Goal: Transaction & Acquisition: Purchase product/service

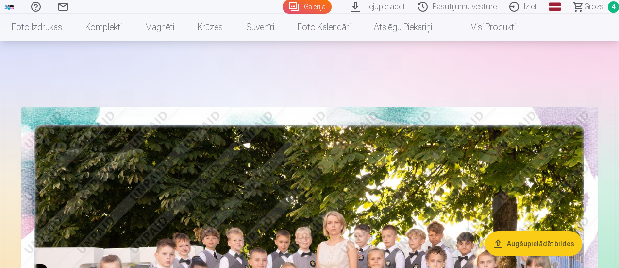
click at [585, 2] on span "Grozs" at bounding box center [595, 7] width 20 height 12
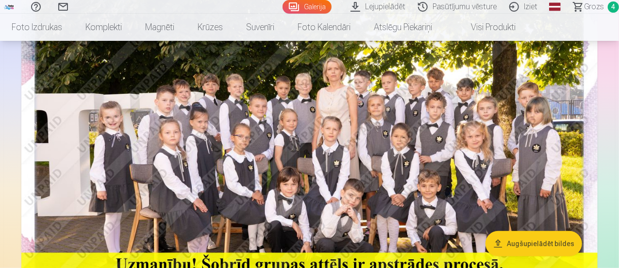
scroll to position [139, 0]
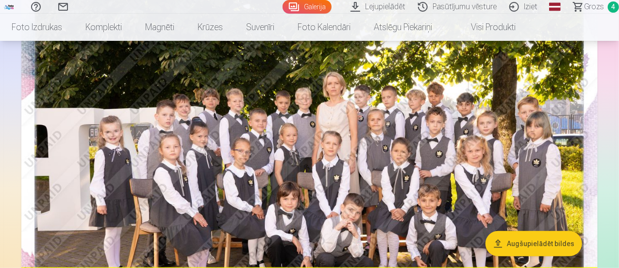
click at [587, 7] on span "Grozs" at bounding box center [595, 7] width 20 height 12
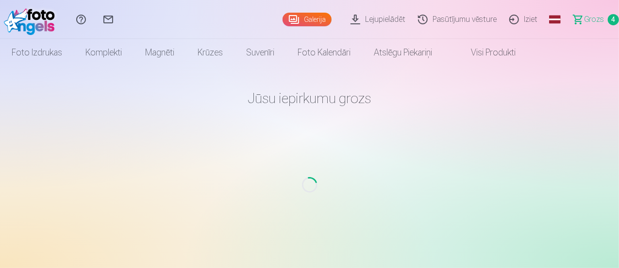
click at [585, 18] on span "Grozs" at bounding box center [595, 20] width 20 height 12
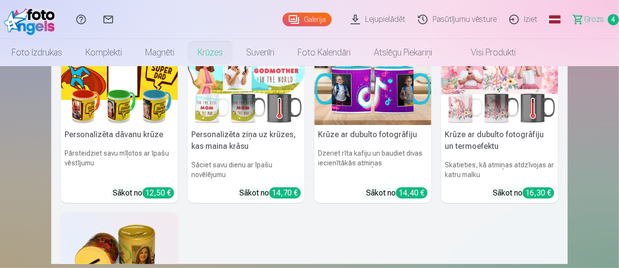
scroll to position [328, 0]
